Goal: Contribute content: Contribute content

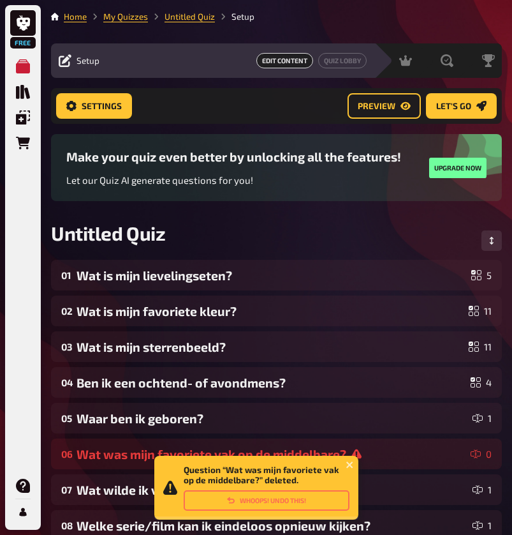
click at [362, 449] on icon at bounding box center [357, 454] width 10 height 10
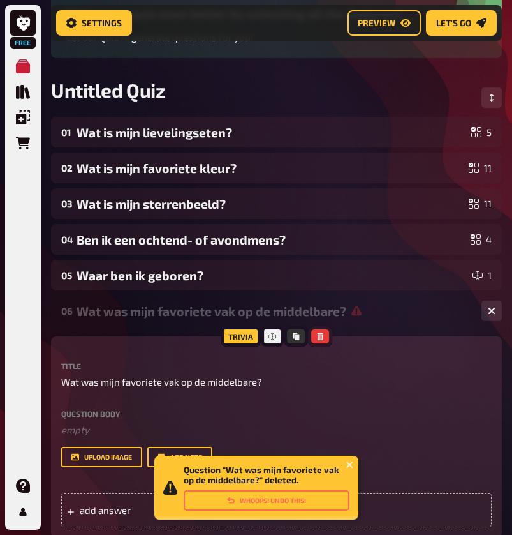
click at [324, 336] on icon "button" at bounding box center [321, 336] width 8 height 8
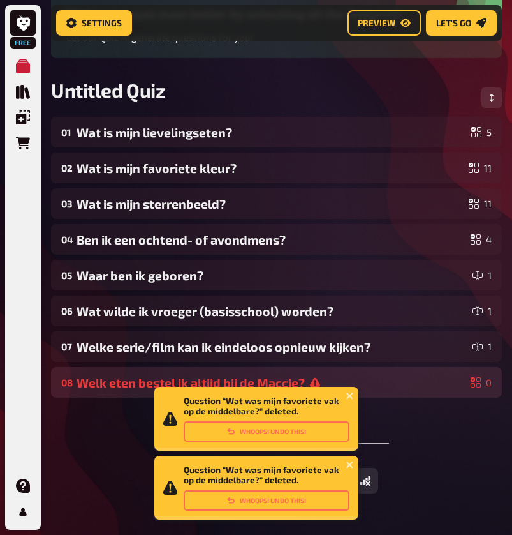
click at [389, 379] on div "Welk eten bestel ik altijd bij de Maccie?" at bounding box center [271, 382] width 389 height 15
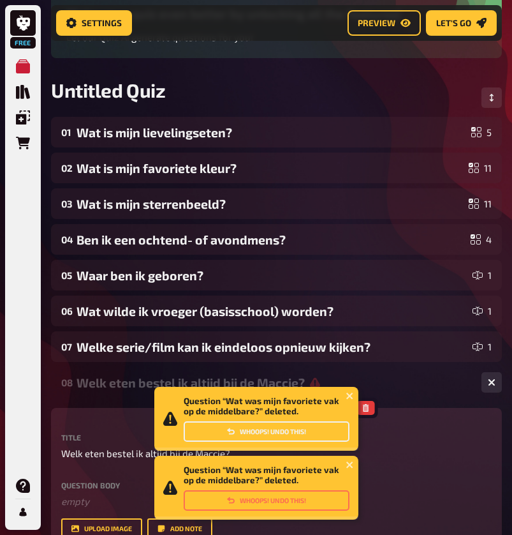
click at [322, 429] on button "Whoops! Undo this!" at bounding box center [267, 431] width 166 height 20
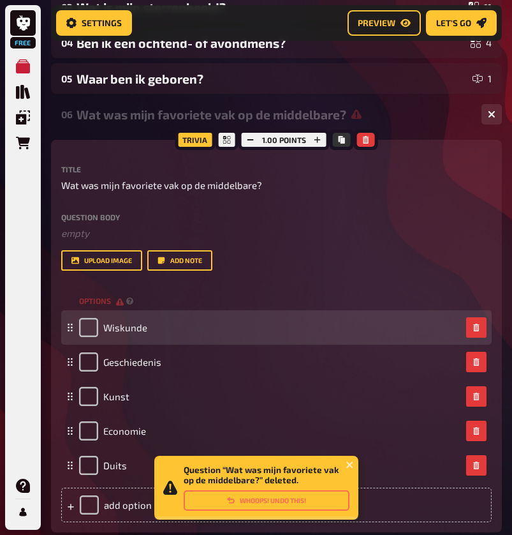
scroll to position [341, 0]
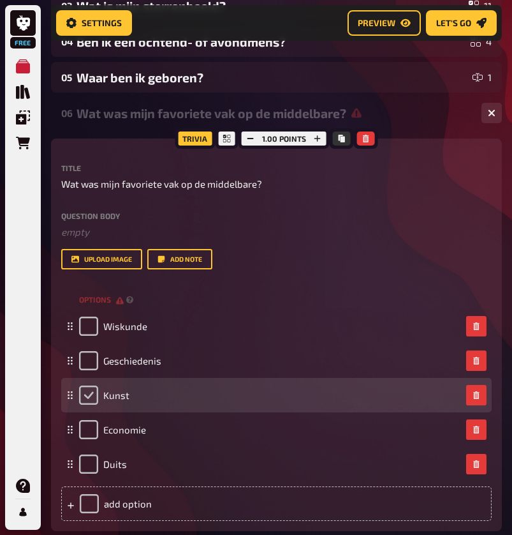
click at [89, 393] on input "checkbox" at bounding box center [88, 394] width 19 height 19
checkbox input "true"
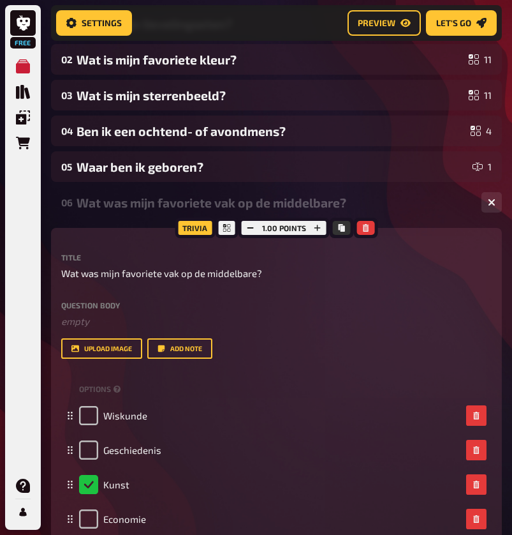
scroll to position [218, 0]
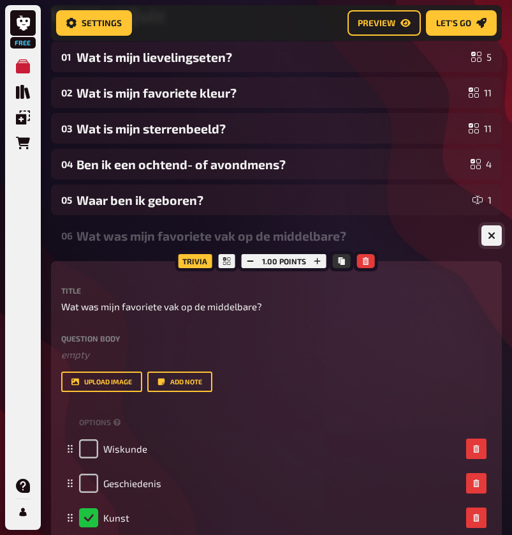
click at [493, 236] on icon "button" at bounding box center [492, 236] width 12 height 12
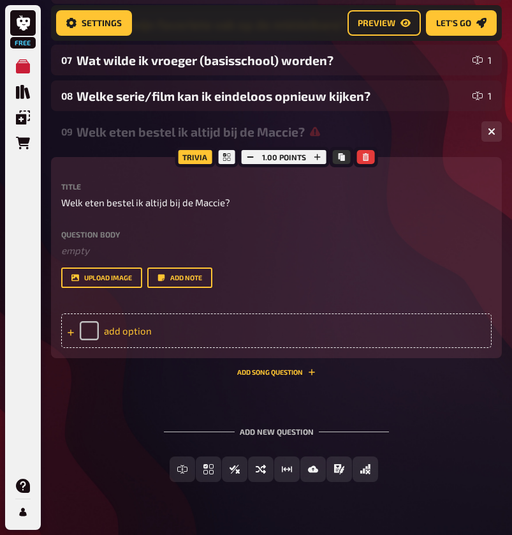
scroll to position [431, 0]
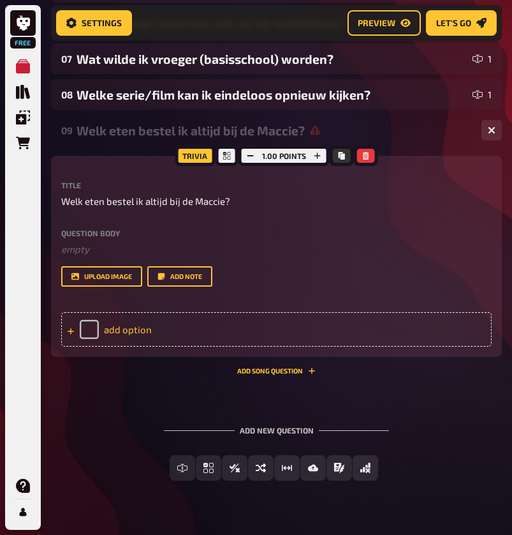
click at [235, 328] on div "add option" at bounding box center [276, 329] width 431 height 34
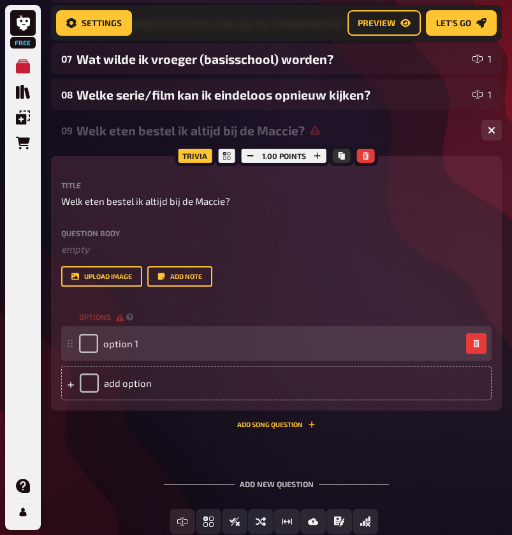
click at [208, 348] on div "option 1" at bounding box center [270, 343] width 382 height 19
click at [130, 343] on span "option 1" at bounding box center [120, 343] width 35 height 11
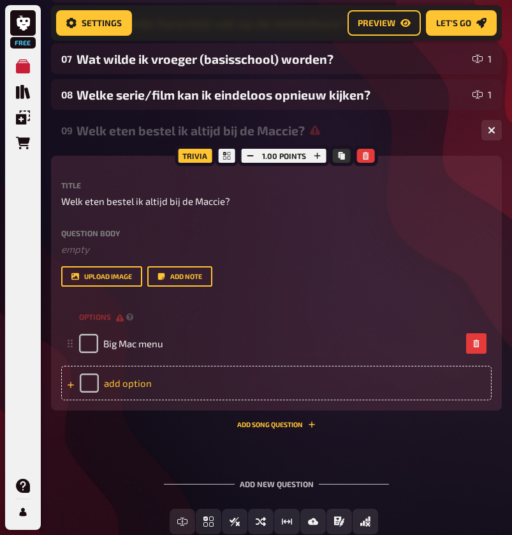
click at [132, 387] on div "add option" at bounding box center [276, 383] width 431 height 34
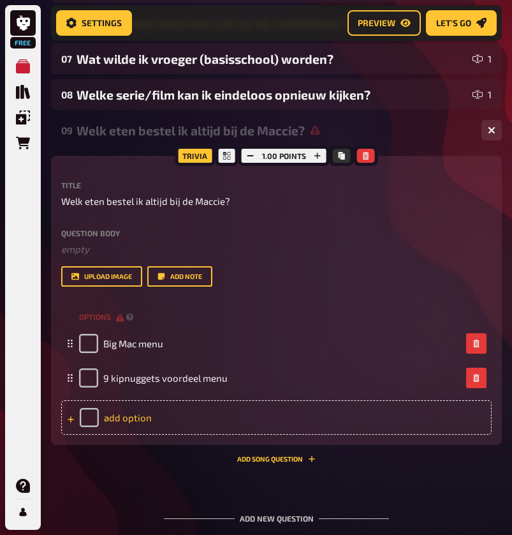
click at [124, 420] on div "add option" at bounding box center [276, 417] width 431 height 34
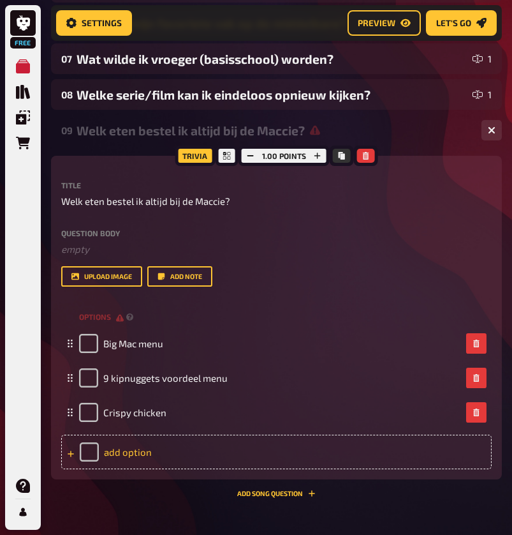
click at [181, 456] on div "add option" at bounding box center [276, 452] width 431 height 34
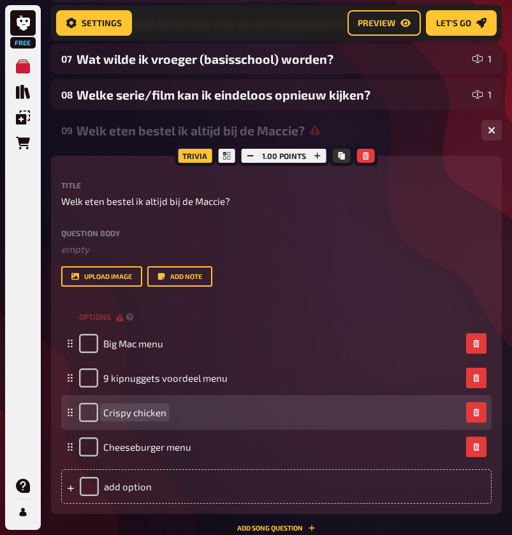
click at [195, 409] on div "Crispy chicken" at bounding box center [270, 412] width 382 height 19
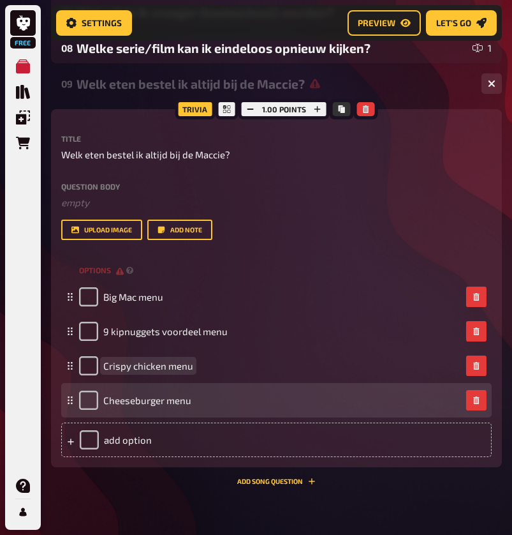
scroll to position [496, 0]
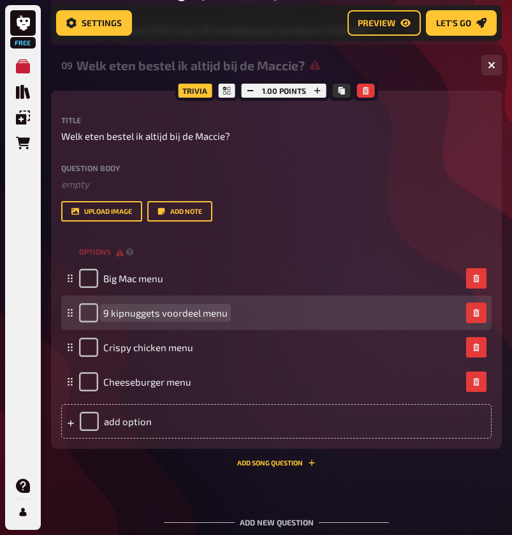
click at [183, 311] on span "9 kipnuggets voordeel menu" at bounding box center [165, 312] width 124 height 11
click at [115, 315] on span "9 kipnuggets menu" at bounding box center [145, 312] width 84 height 11
click at [92, 309] on input "checkbox" at bounding box center [88, 312] width 19 height 19
checkbox input "true"
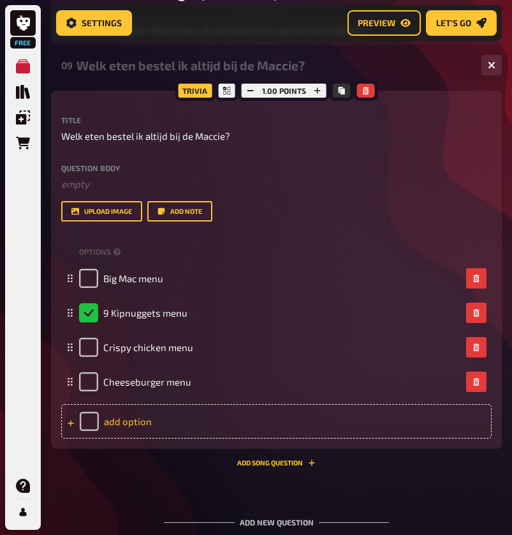
click at [207, 417] on div "add option" at bounding box center [276, 421] width 431 height 34
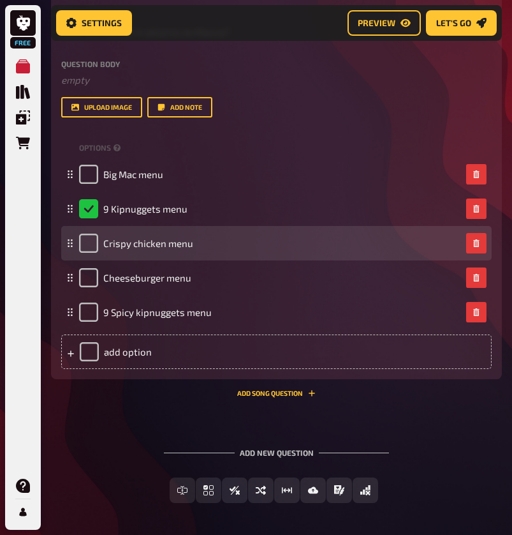
scroll to position [604, 0]
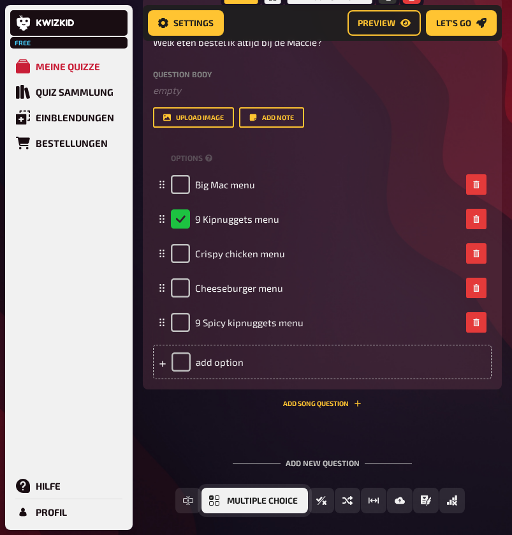
click at [235, 502] on span "Multiple Choice" at bounding box center [262, 500] width 71 height 9
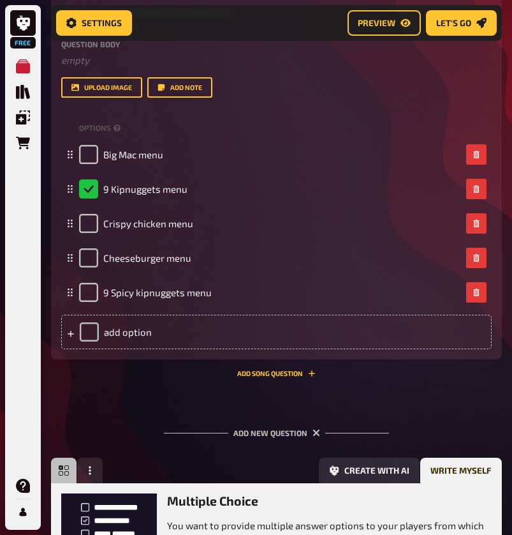
scroll to position [488, 0]
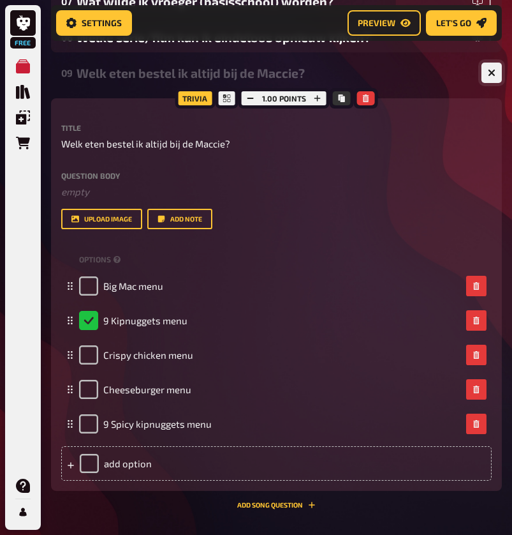
click at [493, 69] on icon "button" at bounding box center [492, 73] width 8 height 8
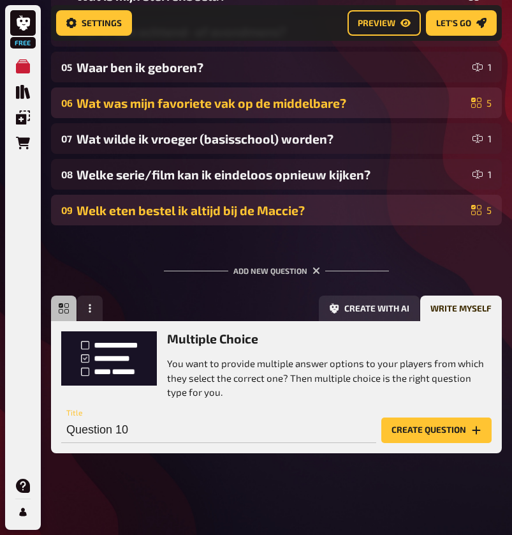
scroll to position [350, 0]
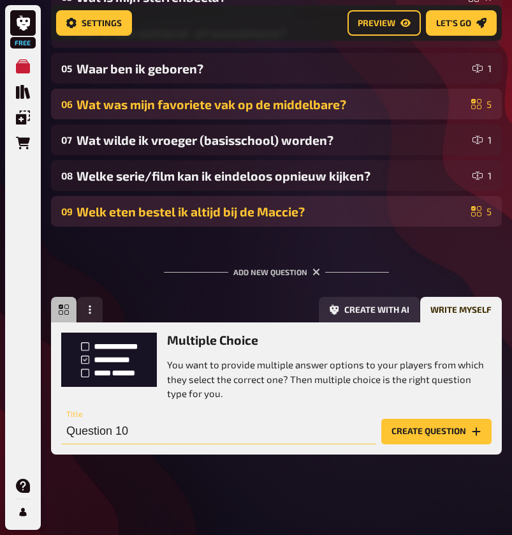
click at [272, 422] on input "Question 10" at bounding box center [218, 432] width 315 height 26
click at [272, 425] on input "Question 10" at bounding box center [218, 432] width 315 height 26
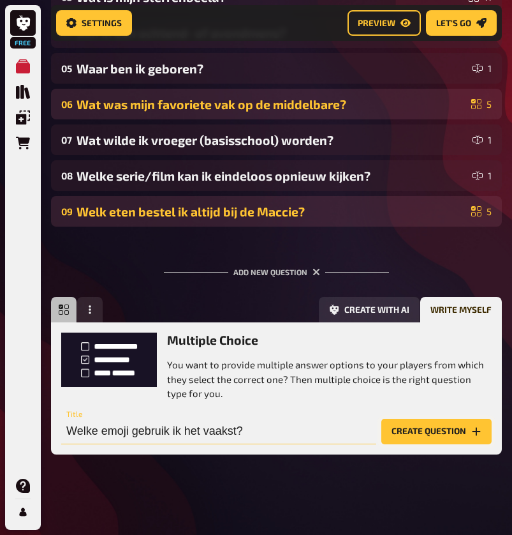
type input "Welke emoji gebruik ik het vaakst?"
click at [454, 429] on button "Create question" at bounding box center [437, 432] width 110 height 26
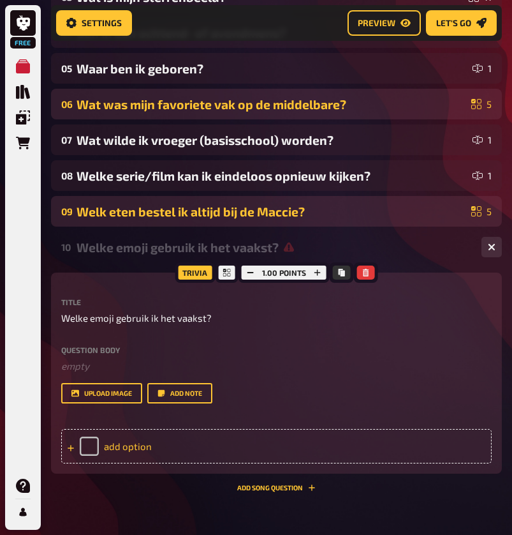
click at [145, 447] on div "add option" at bounding box center [276, 446] width 431 height 34
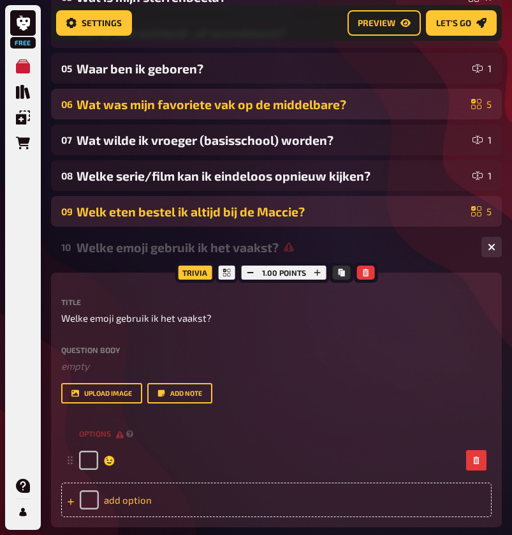
click at [144, 499] on div "add option" at bounding box center [276, 499] width 431 height 34
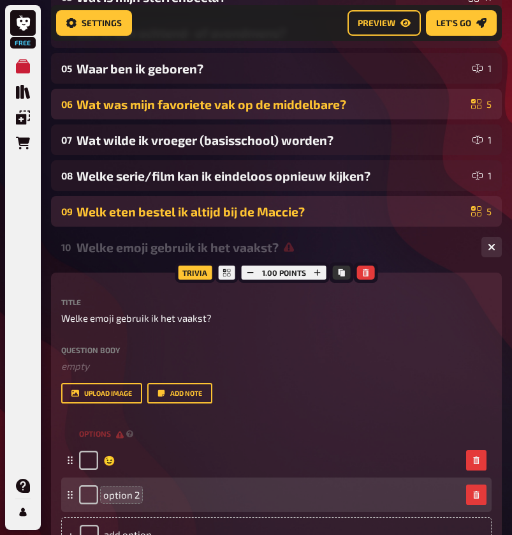
click at [135, 494] on span "option 2" at bounding box center [121, 494] width 36 height 11
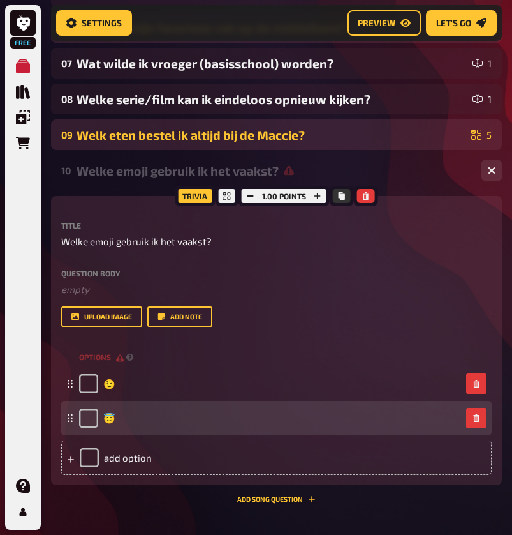
scroll to position [445, 0]
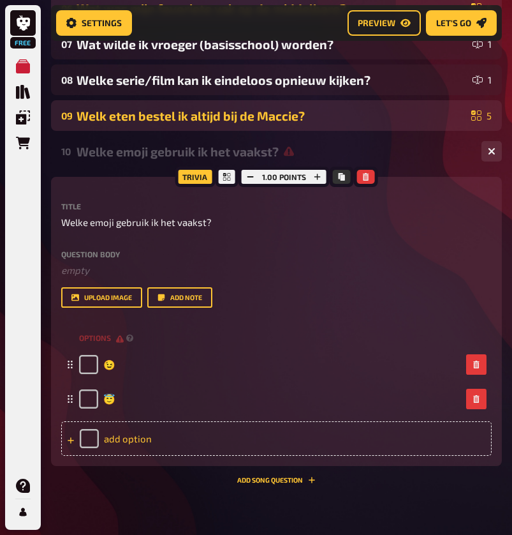
click at [151, 440] on div "add option" at bounding box center [276, 438] width 431 height 34
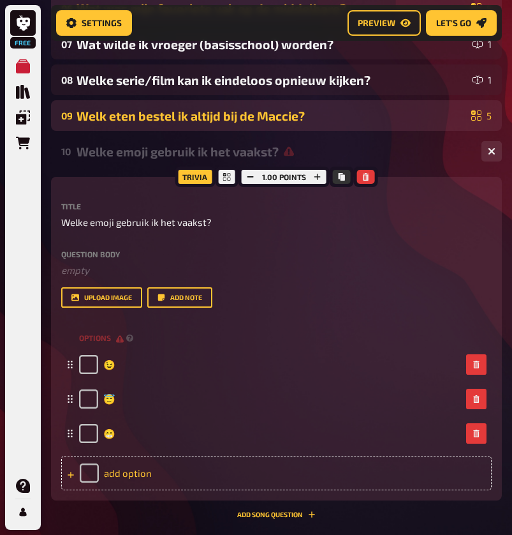
click at [126, 474] on div "add option" at bounding box center [276, 473] width 431 height 34
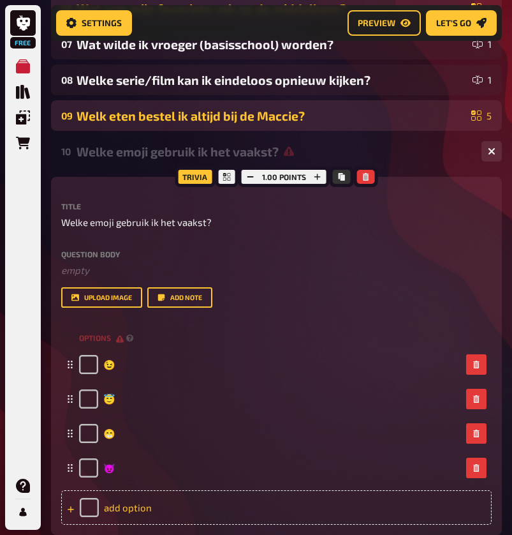
click at [126, 518] on div "add option" at bounding box center [276, 507] width 431 height 34
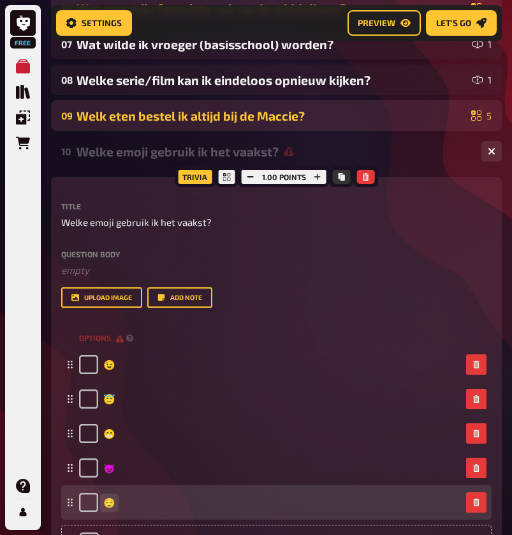
click at [195, 505] on div "😌" at bounding box center [270, 502] width 382 height 19
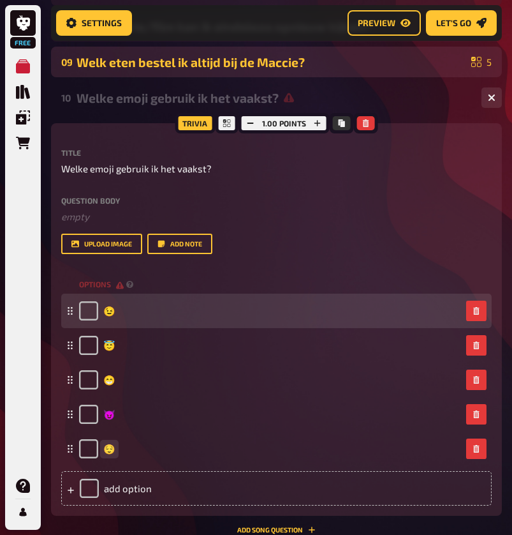
scroll to position [505, 0]
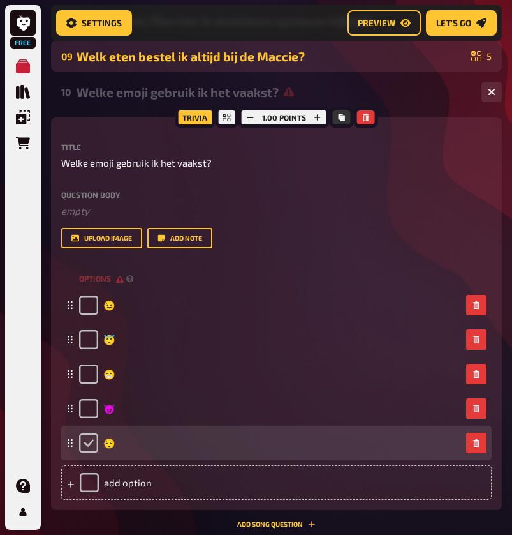
click at [84, 442] on input "checkbox" at bounding box center [88, 442] width 19 height 19
checkbox input "true"
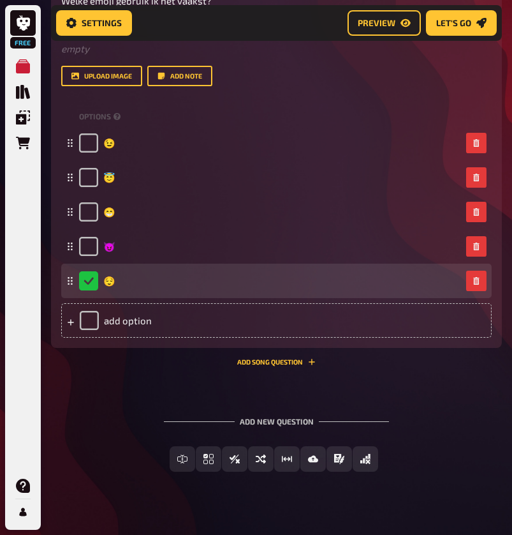
scroll to position [674, 0]
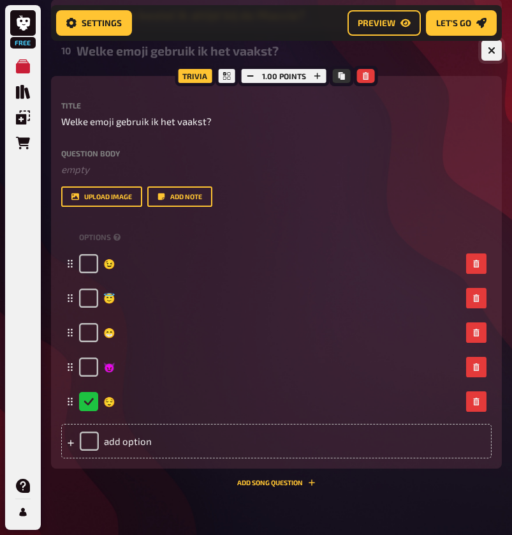
click at [489, 54] on icon "button" at bounding box center [492, 51] width 8 height 8
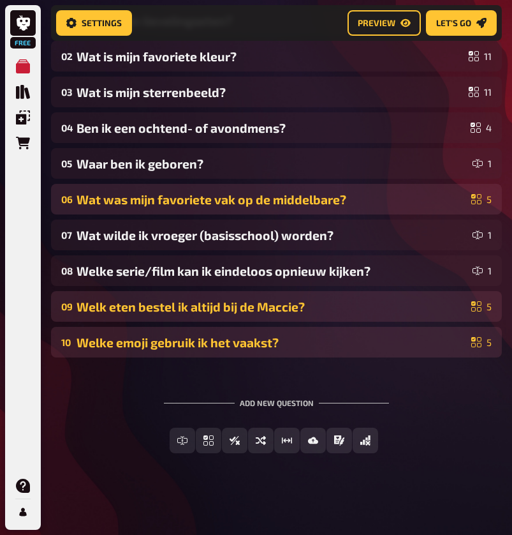
scroll to position [255, 0]
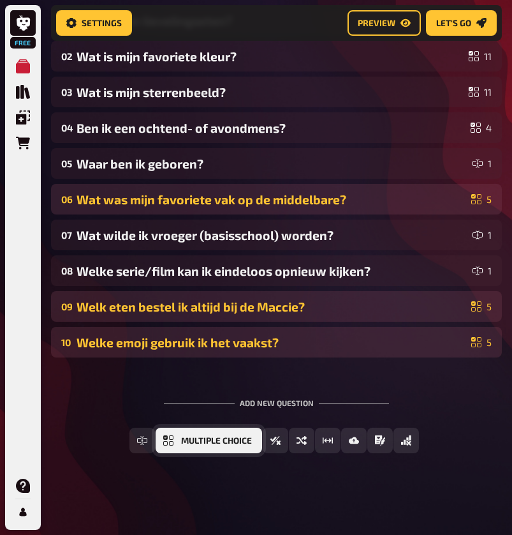
click at [210, 441] on span "Multiple Choice" at bounding box center [216, 440] width 71 height 9
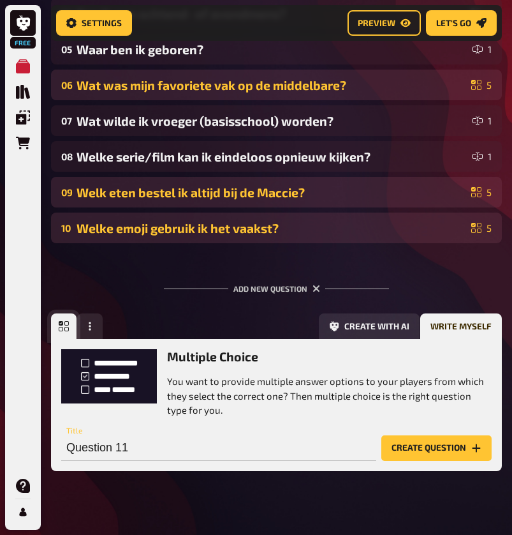
scroll to position [385, 0]
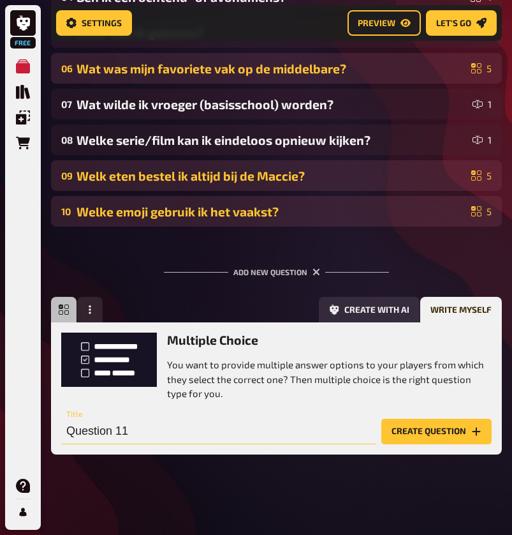
click at [199, 439] on input "Question 11" at bounding box center [218, 432] width 315 height 26
click at [199, 441] on input "Question 11" at bounding box center [218, 432] width 315 height 26
paste input "Als ik de keuze krijg om zelf twee mensen dood te schieten en daarmee 18 andere…"
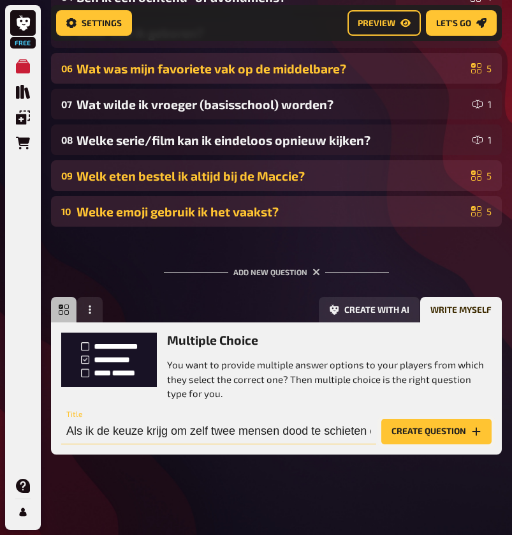
type input "Als ik de keuze krijg om zelf twee mensen dood te schieten en daarmee 18 andere…"
click at [448, 433] on button "Create question" at bounding box center [437, 432] width 110 height 26
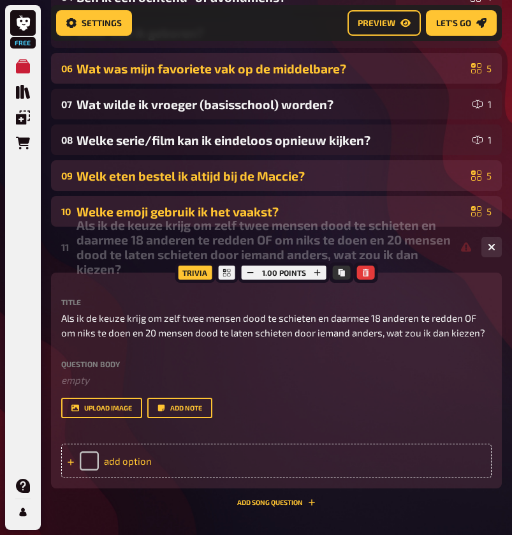
click at [206, 464] on div "add option" at bounding box center [276, 461] width 431 height 34
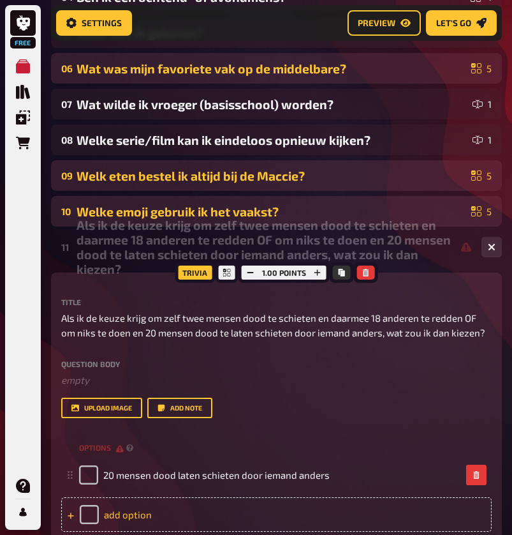
click at [192, 501] on div "add option" at bounding box center [276, 514] width 431 height 34
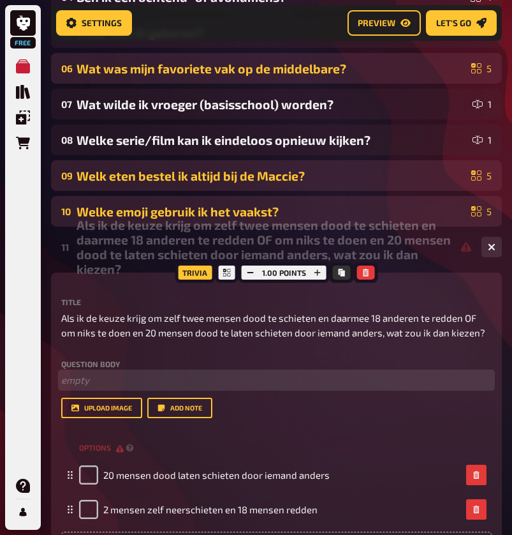
click at [318, 383] on p "﻿ empty" at bounding box center [276, 380] width 431 height 15
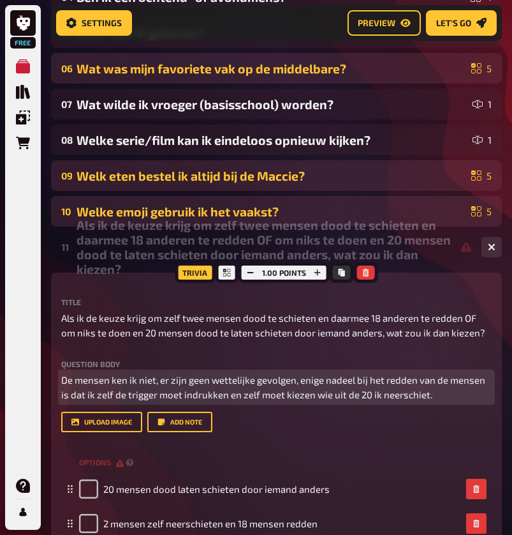
click at [326, 380] on span "De mensen ken ik niet, er zijn geen wettelijke gevolgen, enige nadeel bij het r…" at bounding box center [274, 387] width 426 height 26
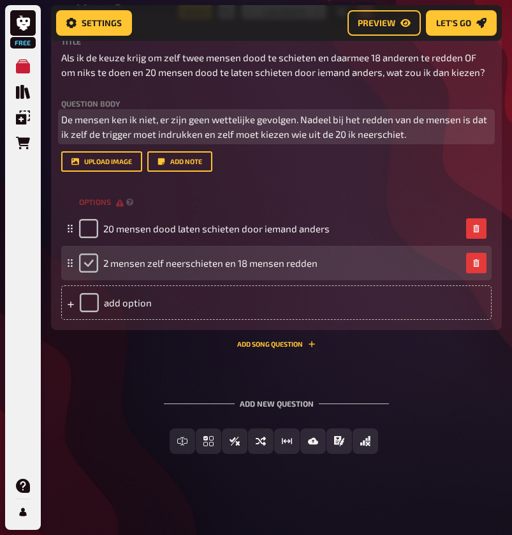
scroll to position [645, 0]
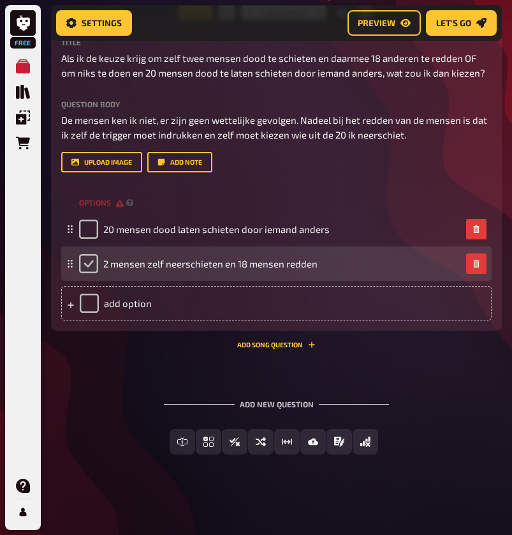
click at [90, 264] on input "checkbox" at bounding box center [88, 263] width 19 height 19
checkbox input "true"
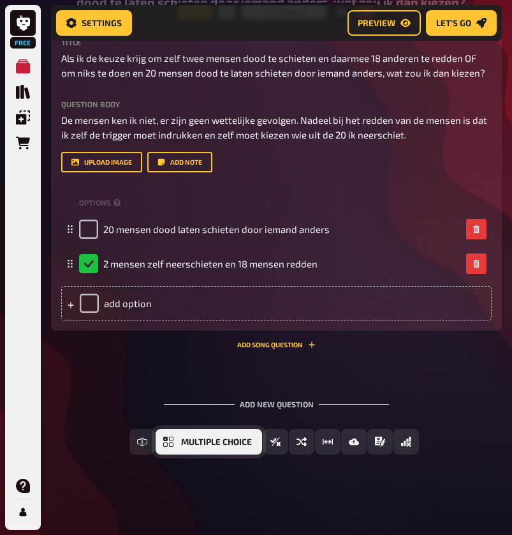
click at [209, 442] on span "Multiple Choice" at bounding box center [216, 442] width 71 height 9
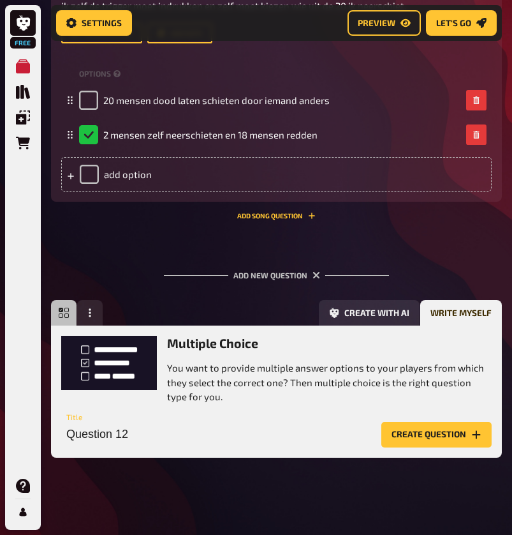
scroll to position [776, 0]
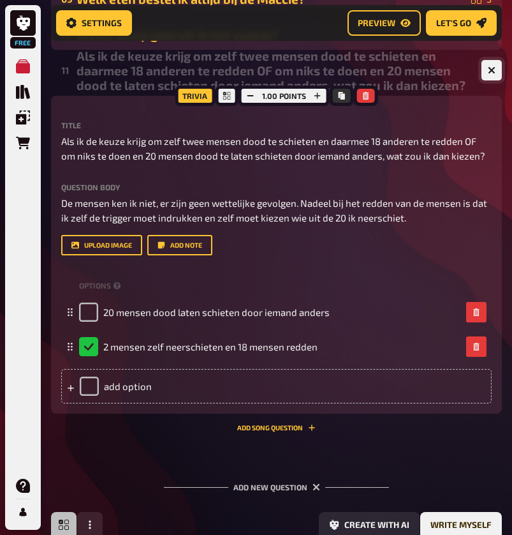
click at [491, 71] on icon "button" at bounding box center [492, 70] width 12 height 12
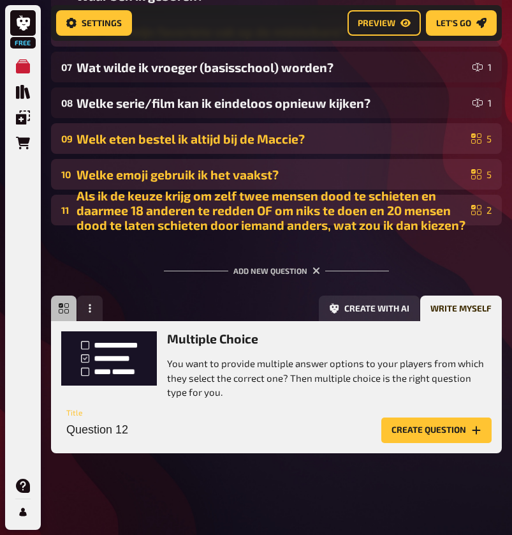
scroll to position [421, 0]
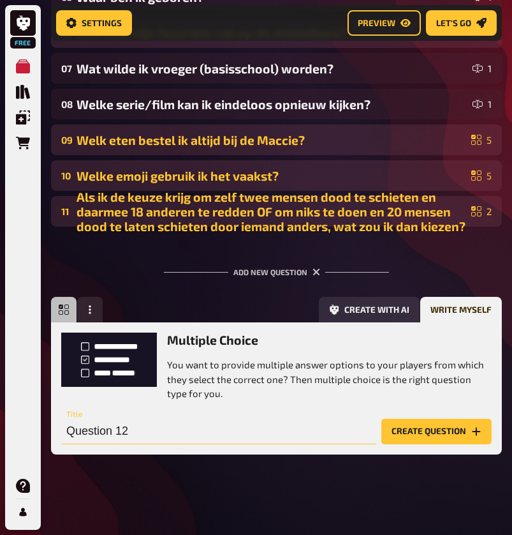
click at [174, 434] on input "Question 12" at bounding box center [218, 432] width 315 height 26
paste input "Als ik een superkracht mocht hebben, welke zou ik kiezen?"
type input "Als ik een superkracht mocht hebben, welke zou ik kiezen?"
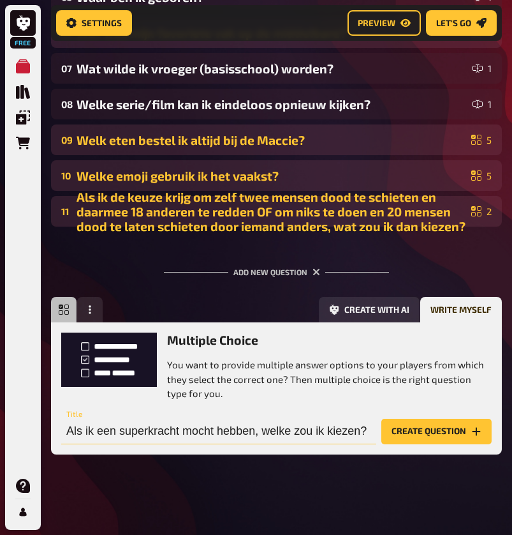
click at [436, 430] on button "Create question" at bounding box center [437, 432] width 110 height 26
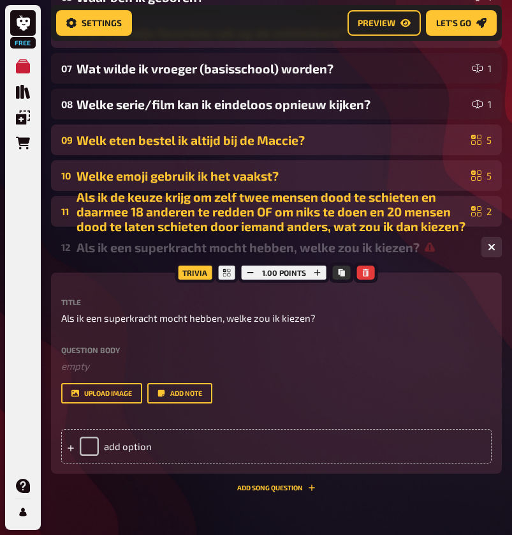
scroll to position [0, -1]
click at [200, 449] on div "add option" at bounding box center [276, 446] width 431 height 34
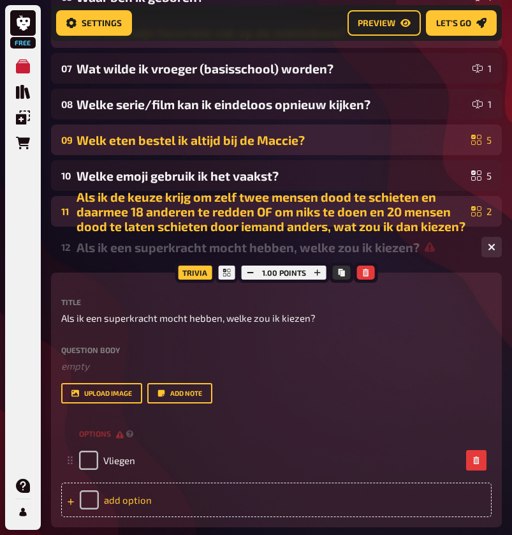
click at [198, 504] on div "add option" at bounding box center [276, 499] width 431 height 34
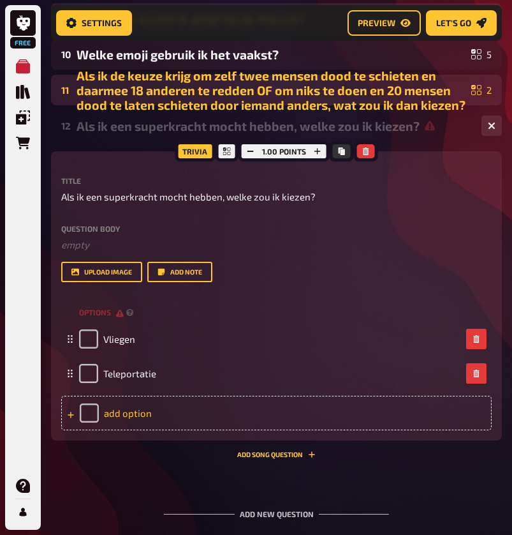
scroll to position [567, 0]
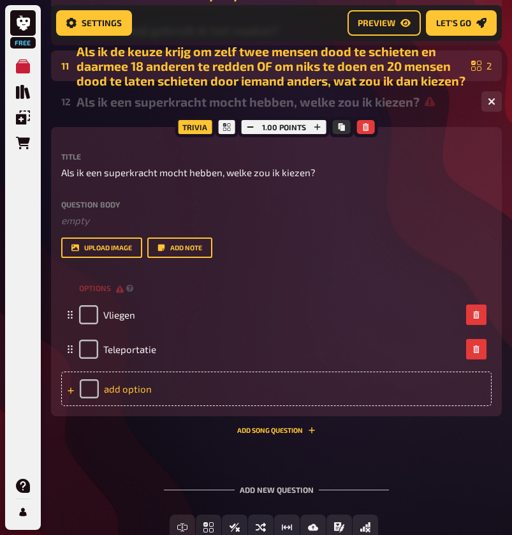
click at [161, 389] on div "add option" at bounding box center [276, 388] width 431 height 34
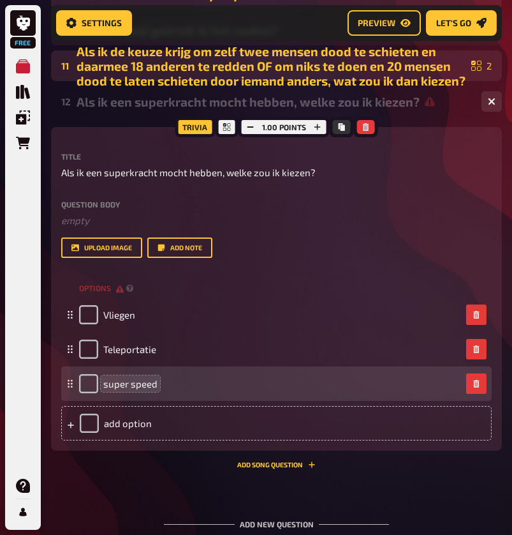
click at [111, 384] on span "super speed" at bounding box center [130, 383] width 54 height 11
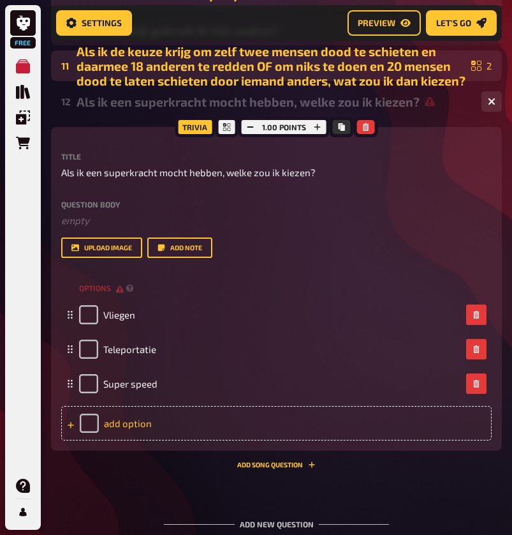
click at [152, 433] on div "add option" at bounding box center [276, 423] width 431 height 34
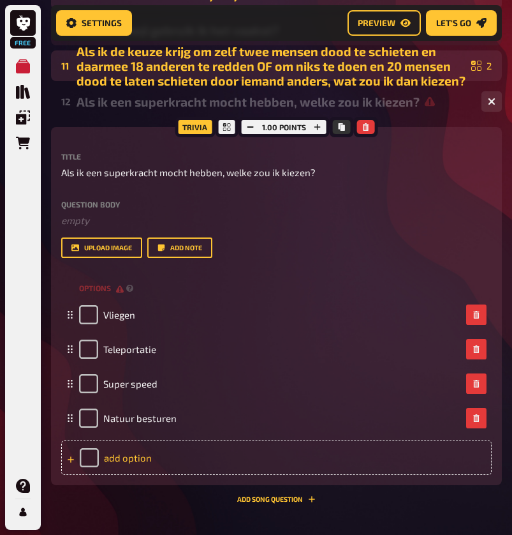
click at [128, 459] on div "add option" at bounding box center [276, 457] width 431 height 34
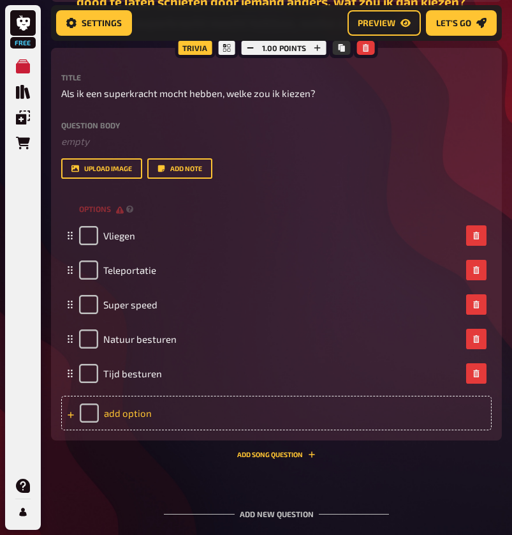
scroll to position [657, 0]
